Goal: Consume media (video, audio)

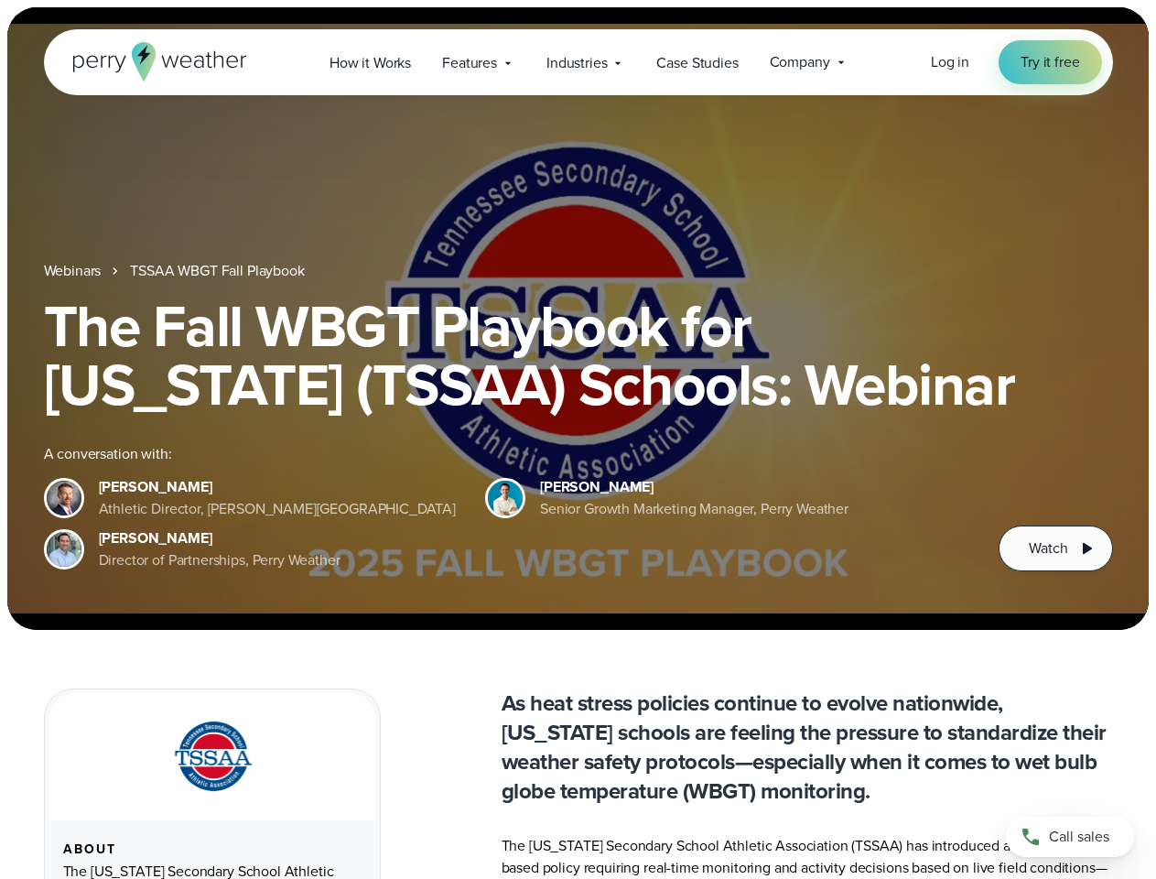
click at [578, 439] on div "The Fall WBGT Playbook for [US_STATE] (TSSAA) Schools: Webinar A conversation w…" at bounding box center [578, 434] width 1069 height 275
click at [578, 62] on span "Industries" at bounding box center [577, 63] width 60 height 22
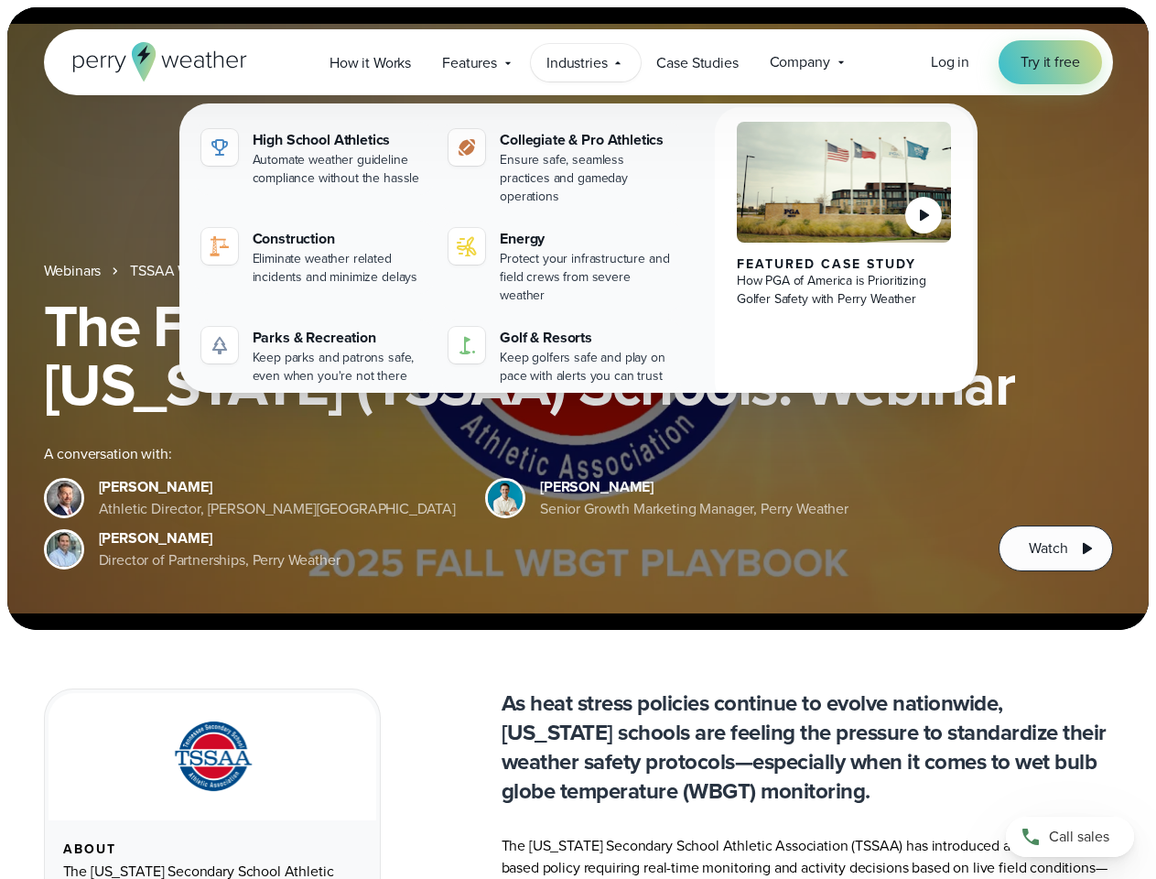
click at [578, 319] on h1 "The Fall WBGT Playbook for [US_STATE] (TSSAA) Schools: Webinar" at bounding box center [578, 355] width 1069 height 117
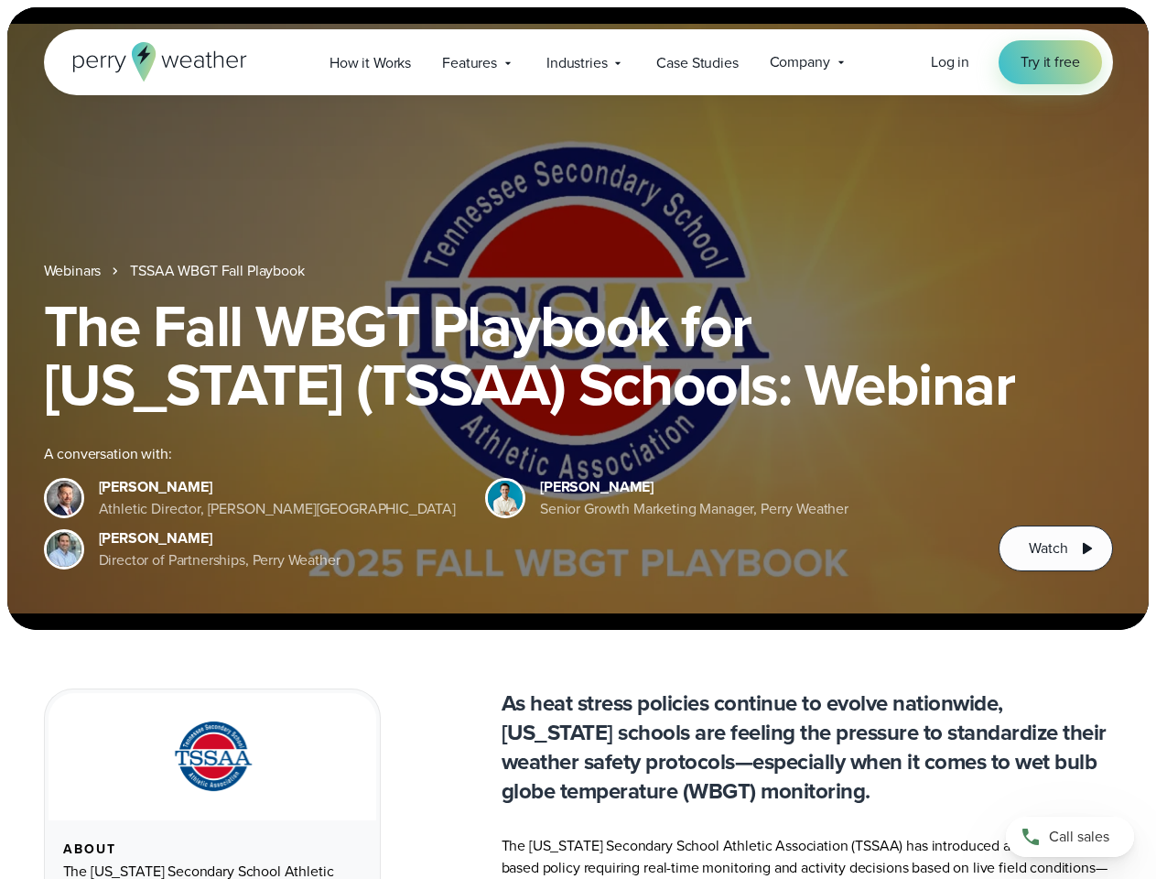
click at [219, 271] on link "TSSAA WBGT Fall Playbook" at bounding box center [217, 271] width 174 height 22
click at [1056, 548] on span "Watch" at bounding box center [1048, 548] width 38 height 22
